Goal: Ask a question: Seek information or help from site administrators or community

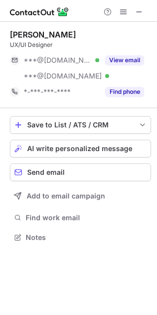
scroll to position [231, 157]
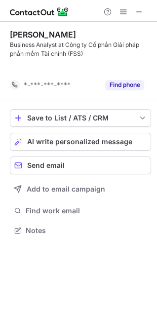
scroll to position [208, 157]
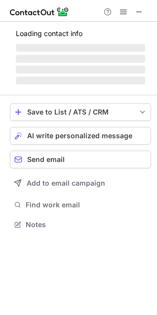
scroll to position [215, 157]
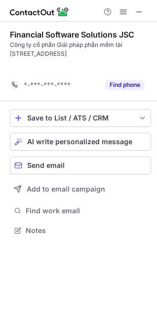
scroll to position [208, 157]
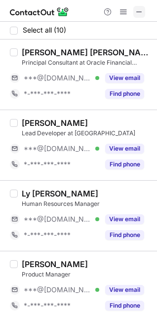
click at [142, 14] on span at bounding box center [139, 12] width 8 height 8
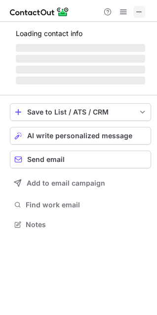
scroll to position [215, 157]
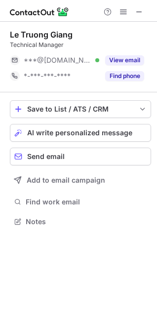
click at [146, 7] on div "Help & Support" at bounding box center [123, 12] width 47 height 12
click at [138, 13] on span at bounding box center [139, 12] width 8 height 8
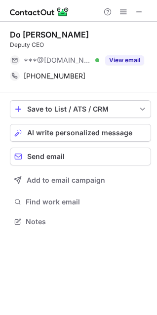
scroll to position [215, 157]
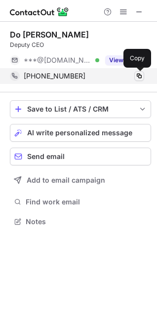
click at [138, 75] on span at bounding box center [139, 76] width 8 height 8
